Goal: Entertainment & Leisure: Consume media (video, audio)

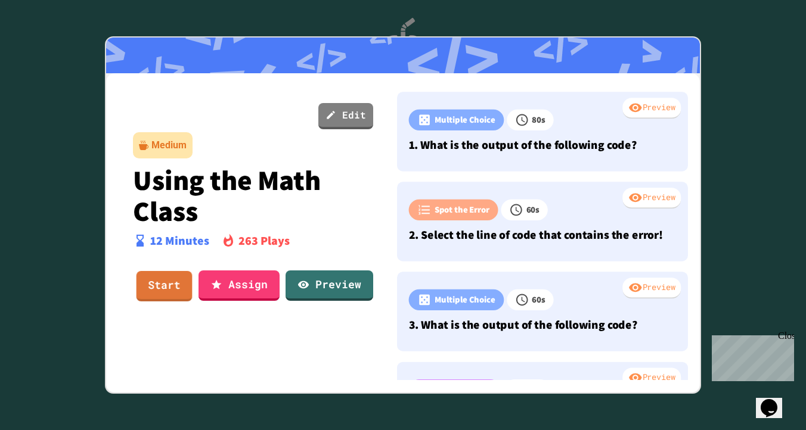
click at [111, 253] on div "Edit Medium Using the Math Class 12 Minutes 263 Plays Start Assign Preview Prev…" at bounding box center [403, 231] width 594 height 316
